Goal: Task Accomplishment & Management: Complete application form

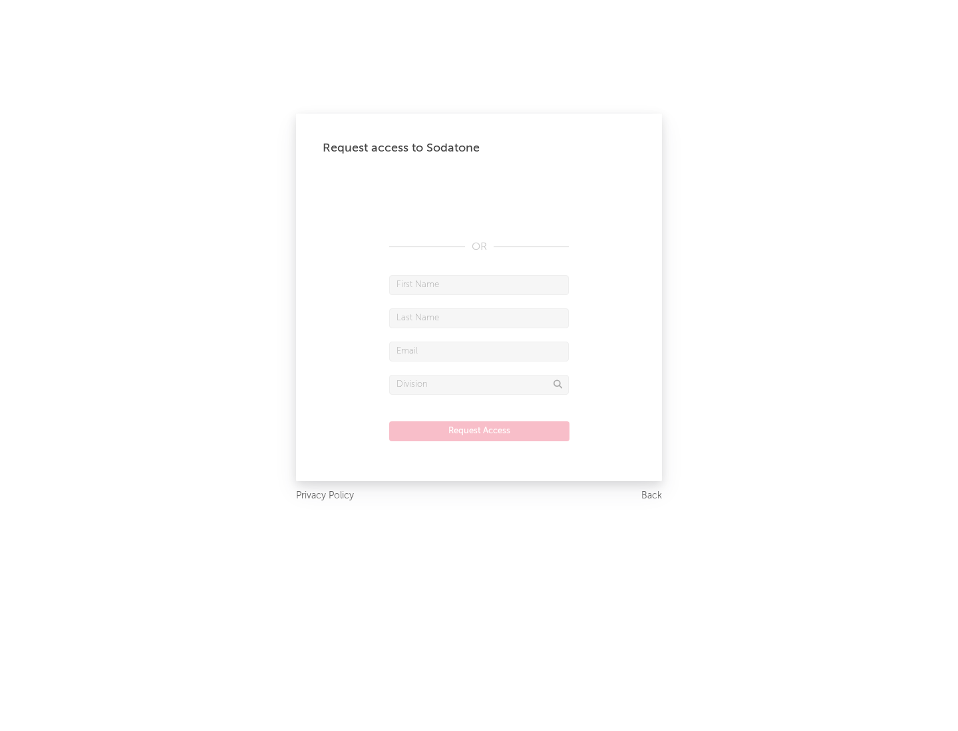
click at [479, 285] on input "text" at bounding box center [479, 285] width 180 height 20
type input "[PERSON_NAME]"
click at [479, 318] on input "text" at bounding box center [479, 319] width 180 height 20
type input "[PERSON_NAME]"
click at [479, 351] on input "text" at bounding box center [479, 352] width 180 height 20
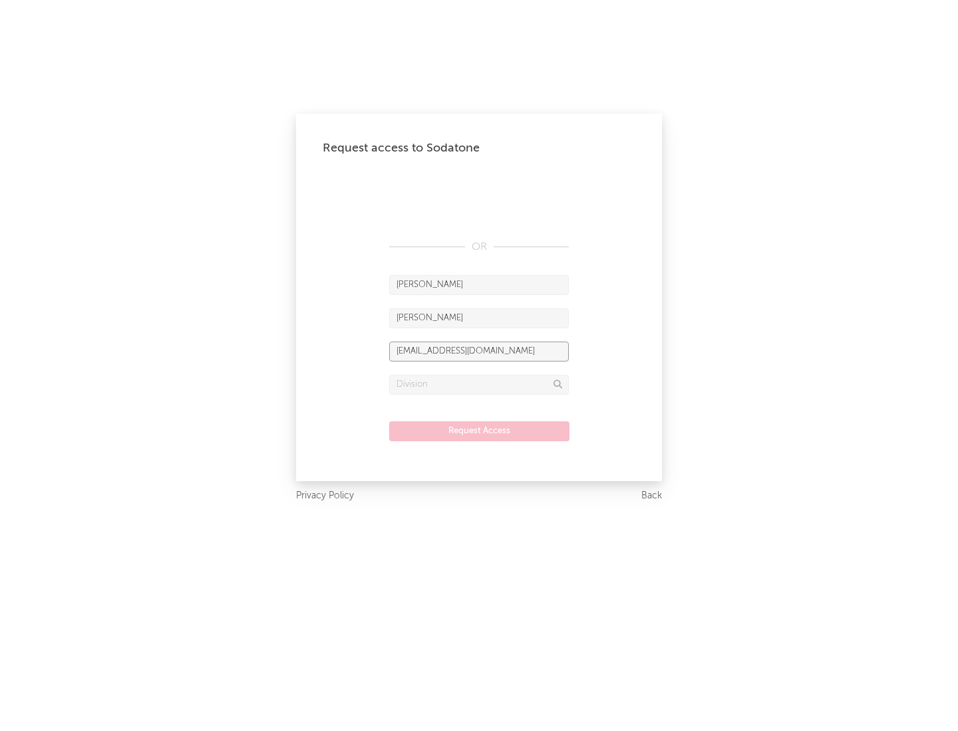
type input "[EMAIL_ADDRESS][DOMAIN_NAME]"
click at [479, 384] on input "text" at bounding box center [479, 385] width 180 height 20
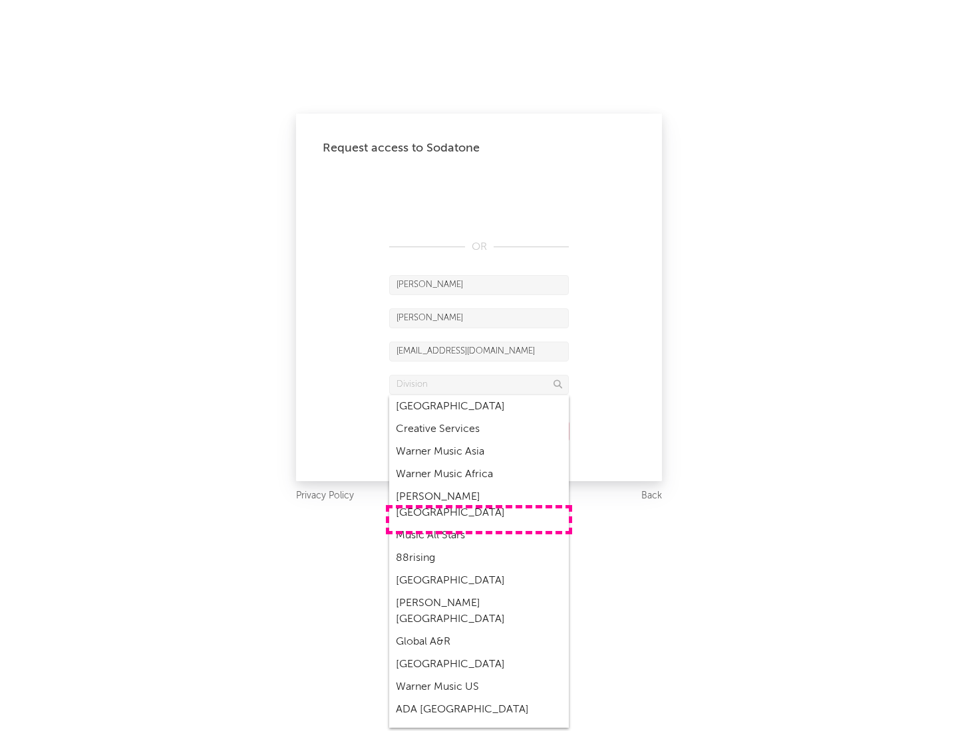
click at [479, 525] on div "Music All Stars" at bounding box center [479, 536] width 180 height 23
type input "Music All Stars"
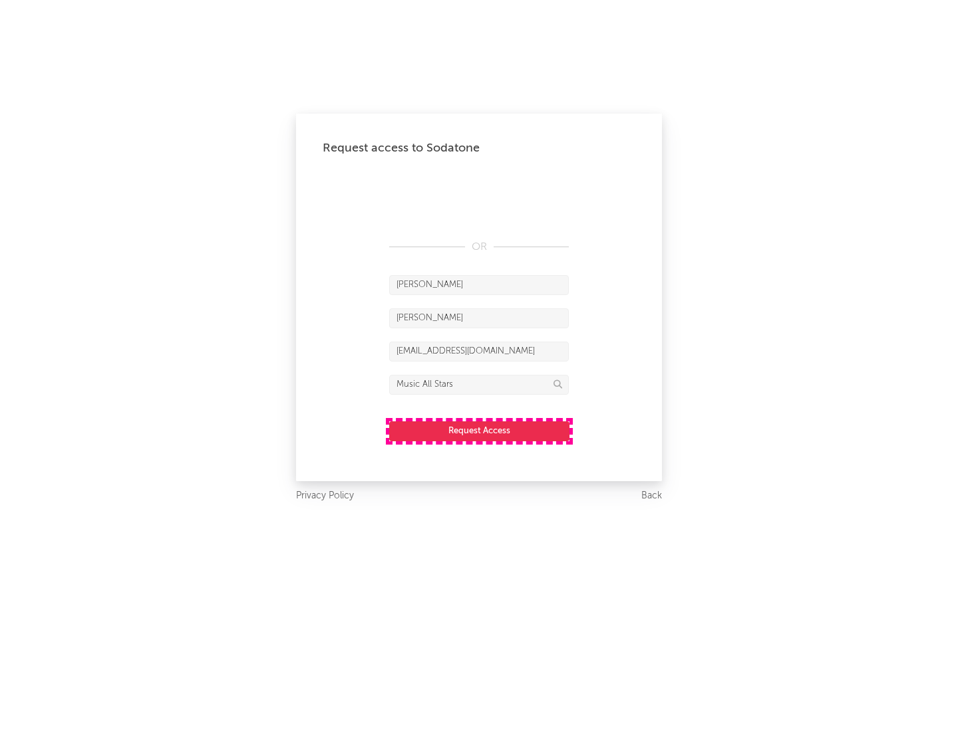
click at [479, 431] on button "Request Access" at bounding box center [479, 432] width 180 height 20
